Goal: Task Accomplishment & Management: Use online tool/utility

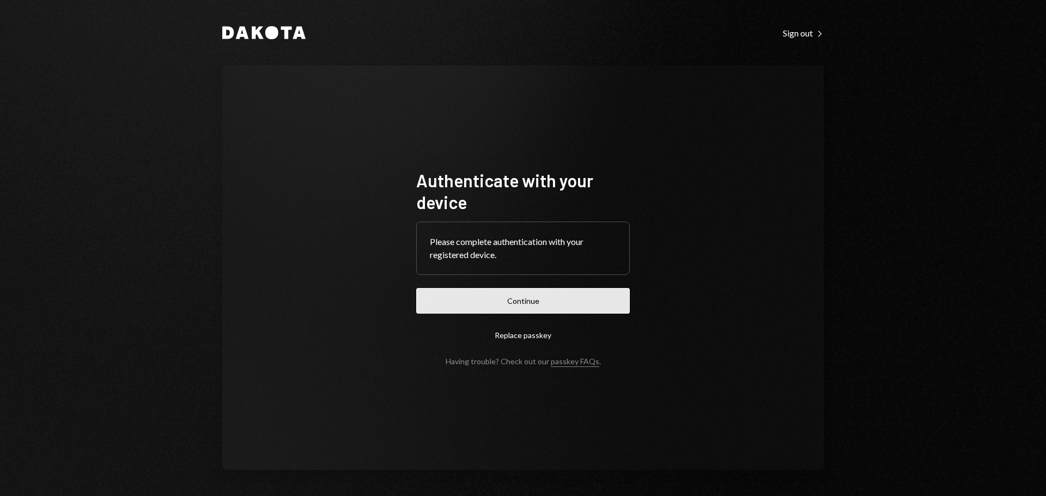
click at [544, 297] on button "Continue" at bounding box center [523, 301] width 214 height 26
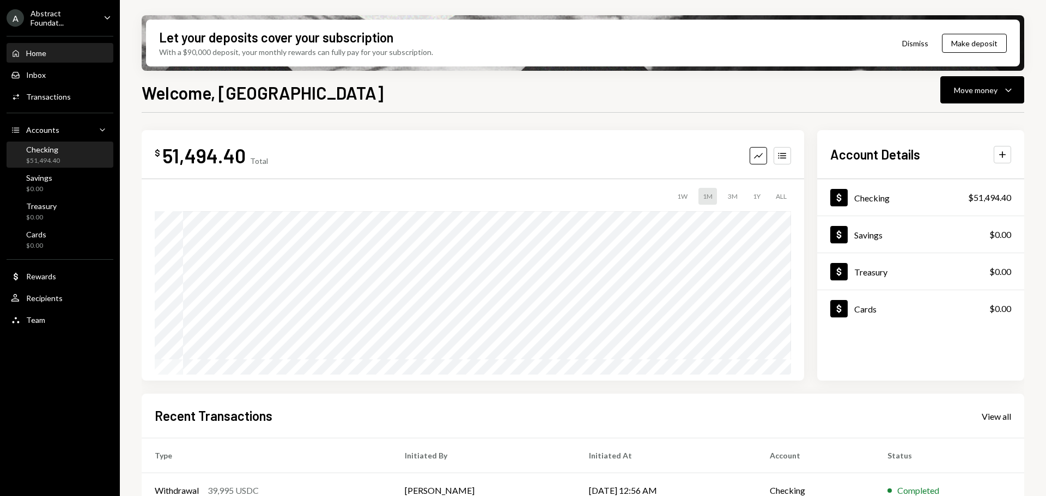
click at [66, 153] on div "Checking $51,494.40" at bounding box center [60, 155] width 98 height 21
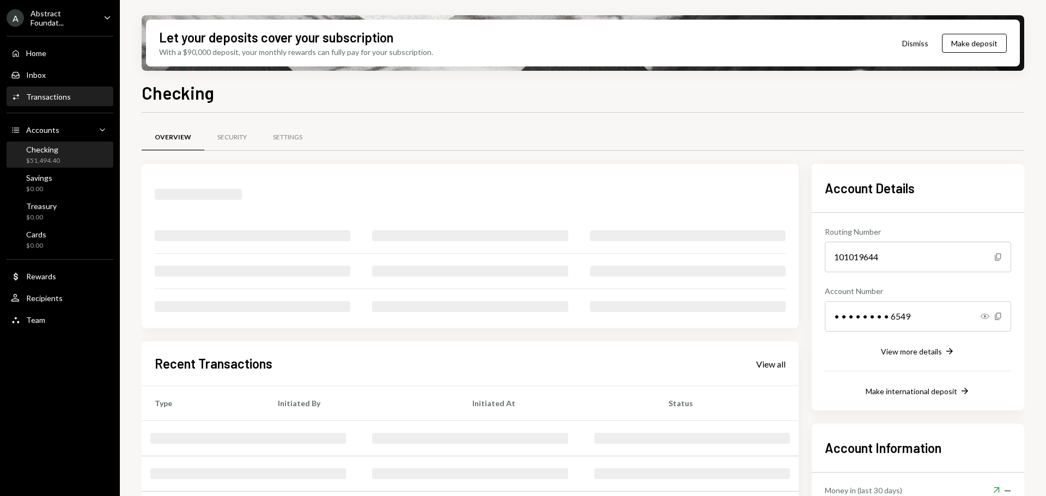
click at [64, 90] on div "Activities Transactions" at bounding box center [60, 97] width 98 height 19
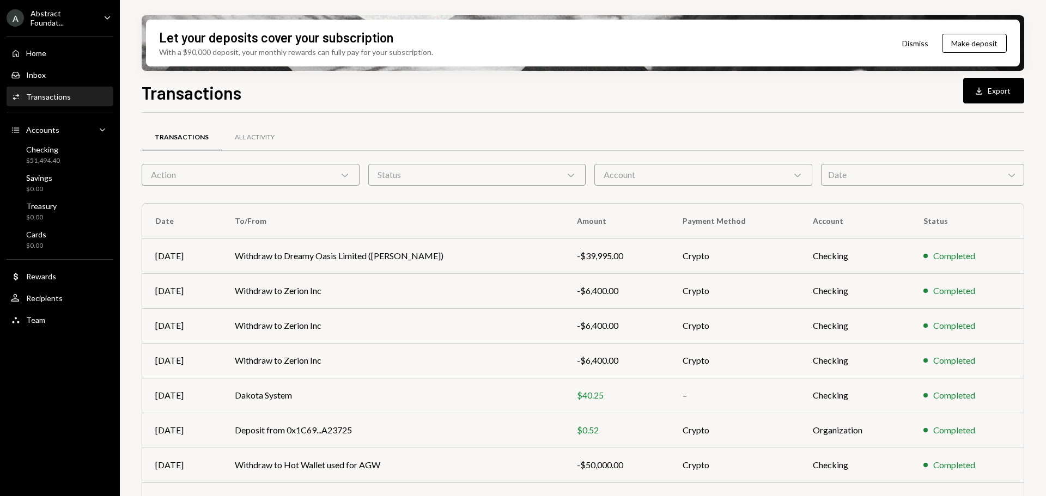
drag, startPoint x: 873, startPoint y: 175, endPoint x: 874, endPoint y: 187, distance: 11.5
click at [874, 175] on div "Date Chevron Down" at bounding box center [922, 175] width 203 height 22
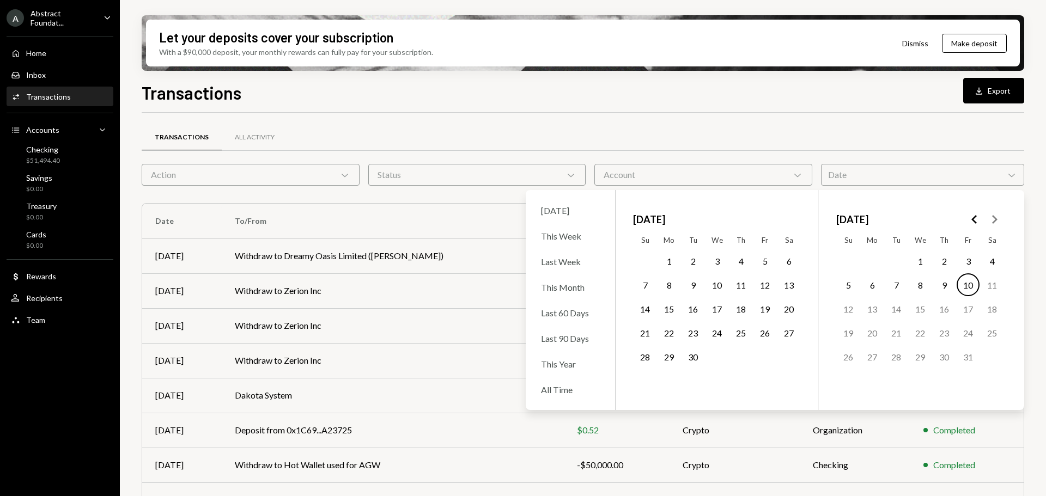
click at [919, 263] on button "1" at bounding box center [920, 260] width 23 height 23
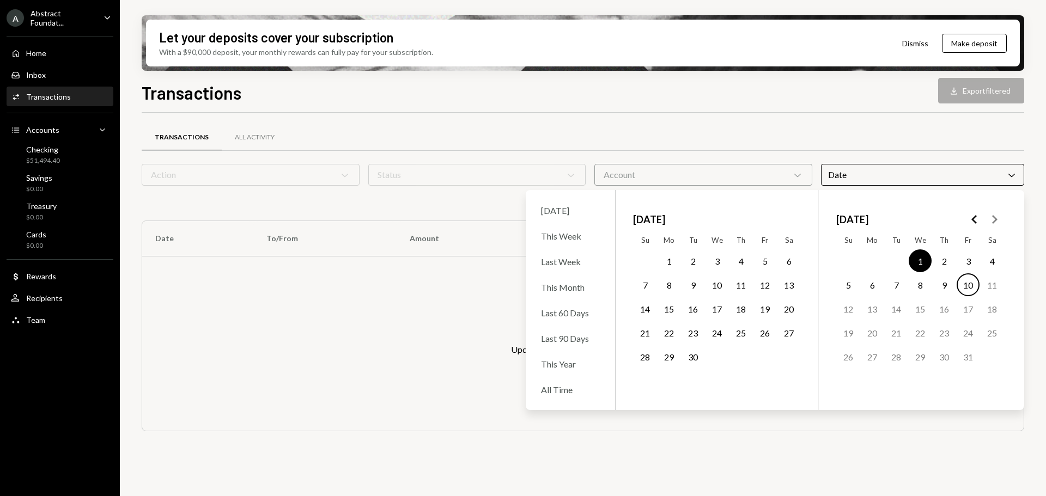
click at [971, 289] on button "10" at bounding box center [967, 284] width 23 height 23
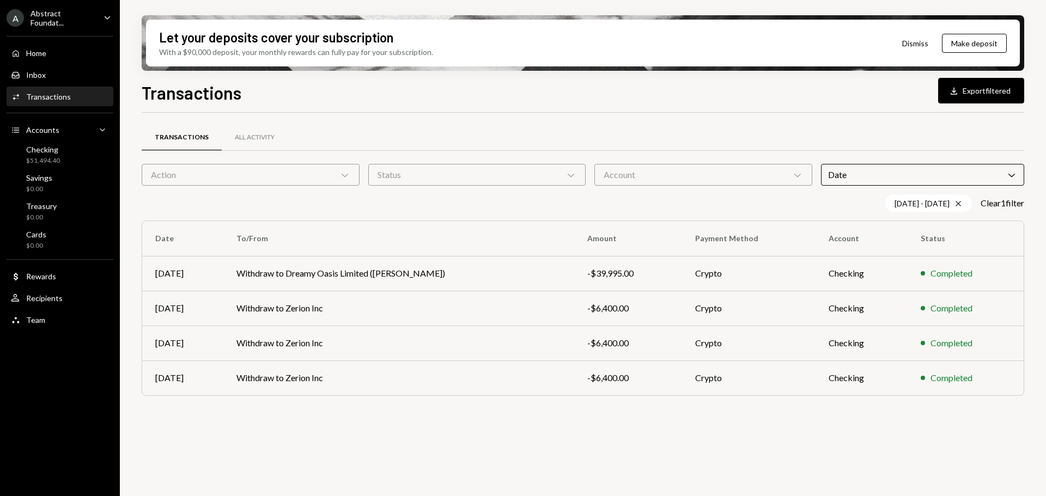
click at [673, 176] on div "Account Chevron Down" at bounding box center [703, 175] width 218 height 22
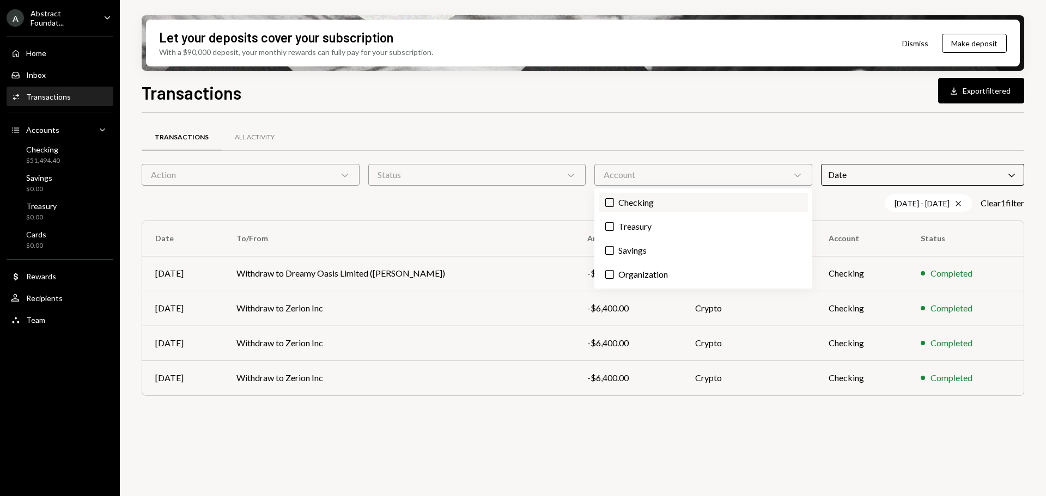
drag, startPoint x: 646, startPoint y: 201, endPoint x: 599, endPoint y: 196, distance: 47.1
click at [646, 200] on label "Checking" at bounding box center [703, 203] width 209 height 20
click at [614, 200] on button "Checking" at bounding box center [609, 202] width 9 height 9
drag, startPoint x: 533, startPoint y: 174, endPoint x: 523, endPoint y: 176, distance: 10.2
click at [532, 173] on div "Status Chevron Down" at bounding box center [477, 175] width 218 height 22
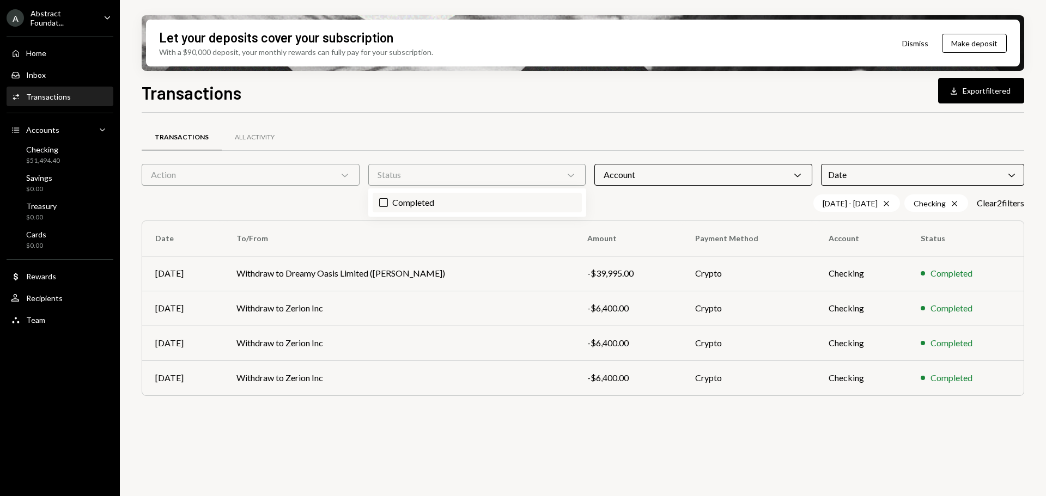
click at [460, 200] on label "Completed" at bounding box center [477, 203] width 209 height 20
click at [388, 200] on button "Completed" at bounding box center [383, 202] width 9 height 9
click at [973, 94] on button "Download Export filtered" at bounding box center [981, 91] width 86 height 26
